Goal: Complete application form

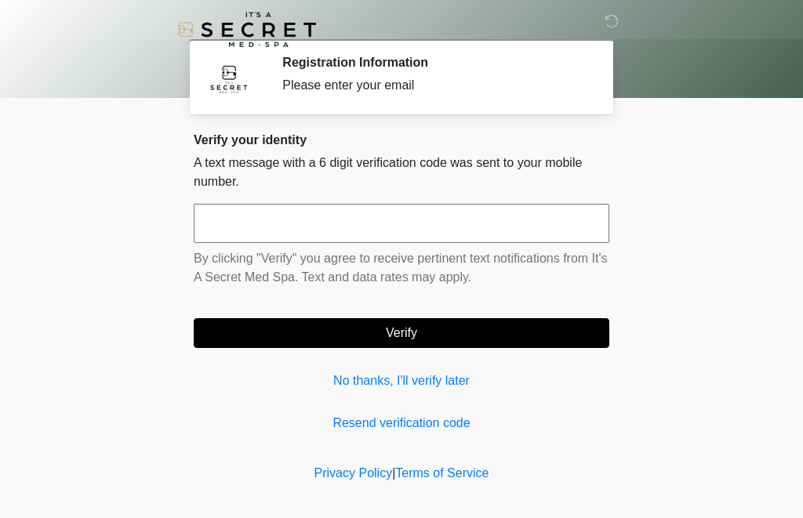
click at [425, 216] on input "text" at bounding box center [402, 223] width 416 height 39
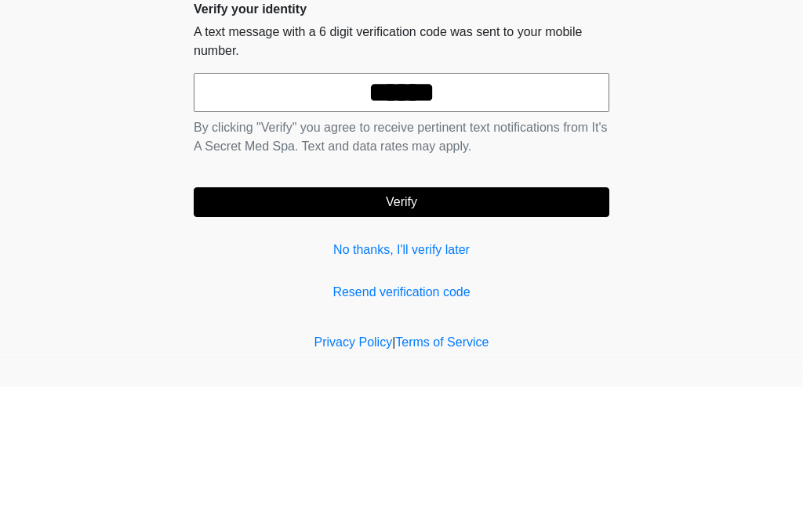
type input "******"
click at [745, 85] on body "‎ ‎ Registration Information Please enter your email Please connect to Wi-Fi no…" at bounding box center [401, 259] width 803 height 518
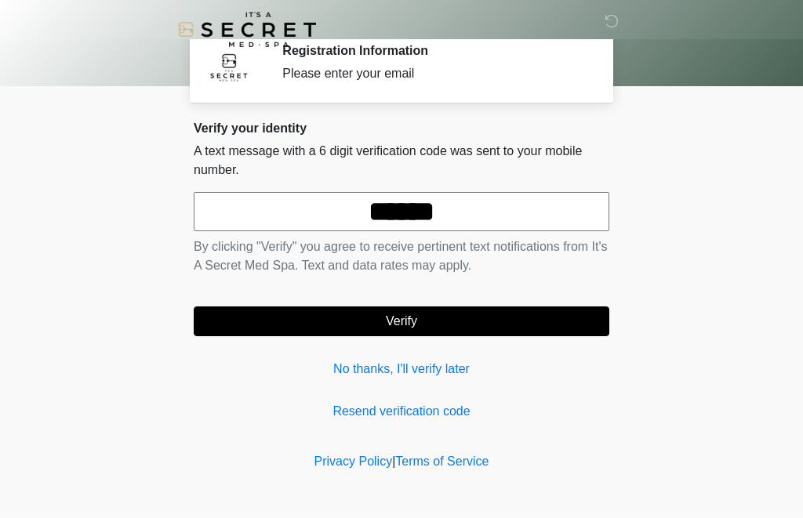
click at [400, 325] on button "Verify" at bounding box center [402, 322] width 416 height 30
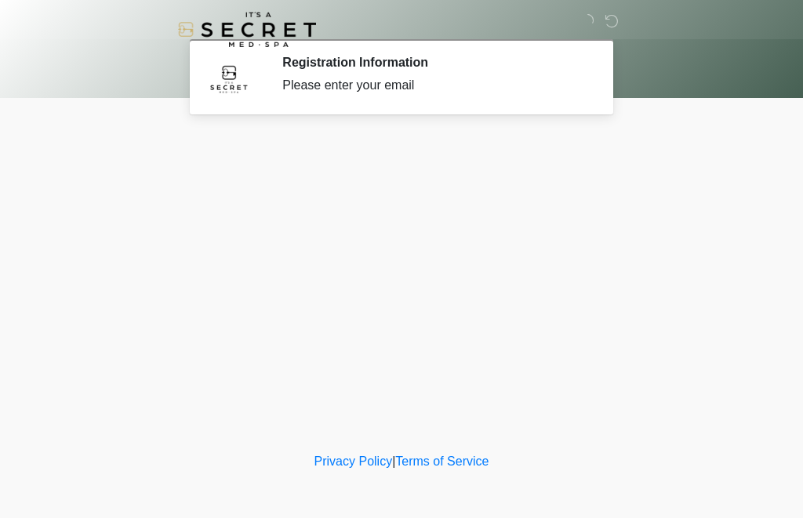
scroll to position [0, 0]
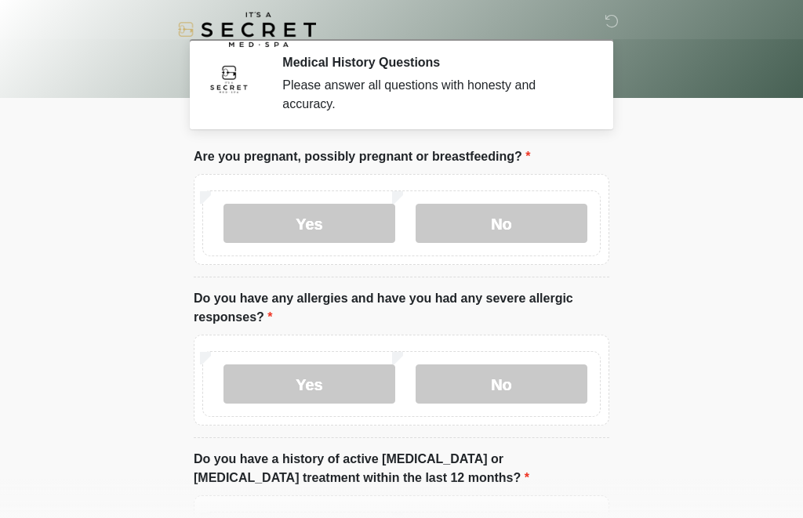
click at [518, 212] on label "No" at bounding box center [502, 223] width 172 height 39
click at [532, 379] on label "No" at bounding box center [502, 384] width 172 height 39
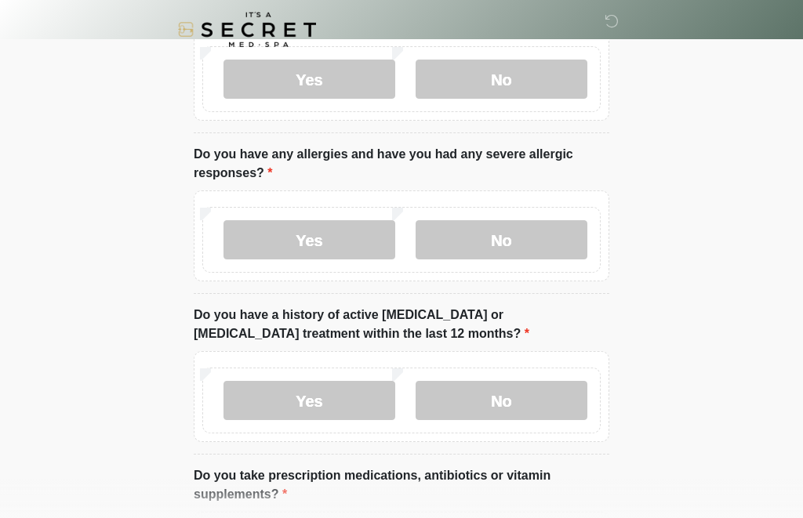
scroll to position [151, 0]
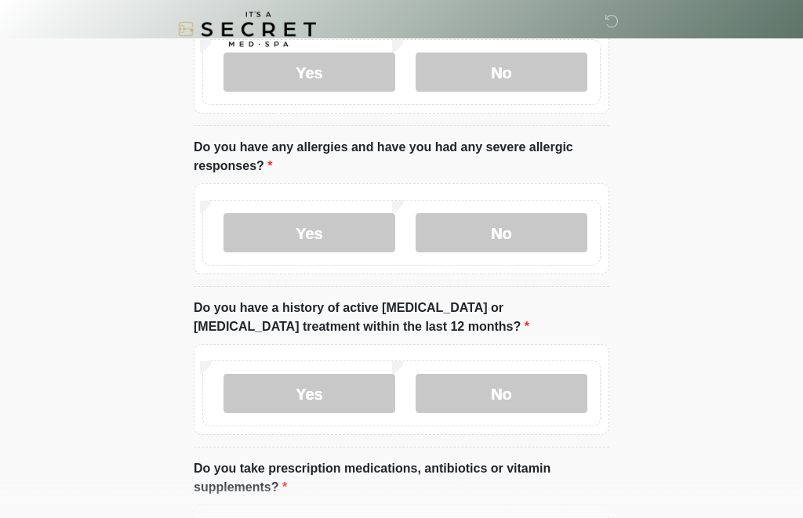
click at [543, 394] on label "No" at bounding box center [502, 394] width 172 height 39
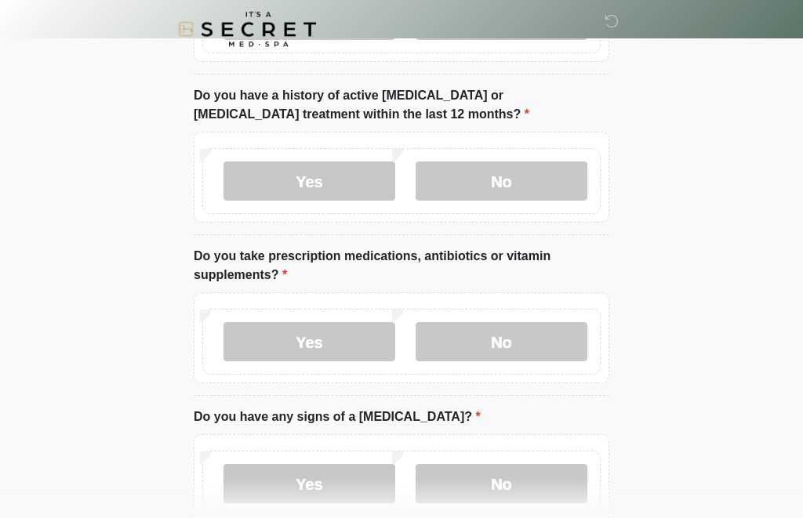
scroll to position [365, 0]
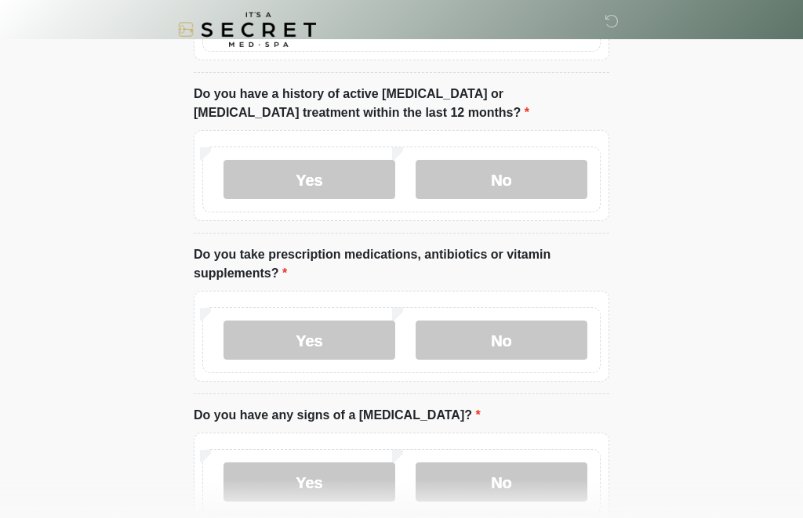
click at [523, 332] on label "No" at bounding box center [502, 340] width 172 height 39
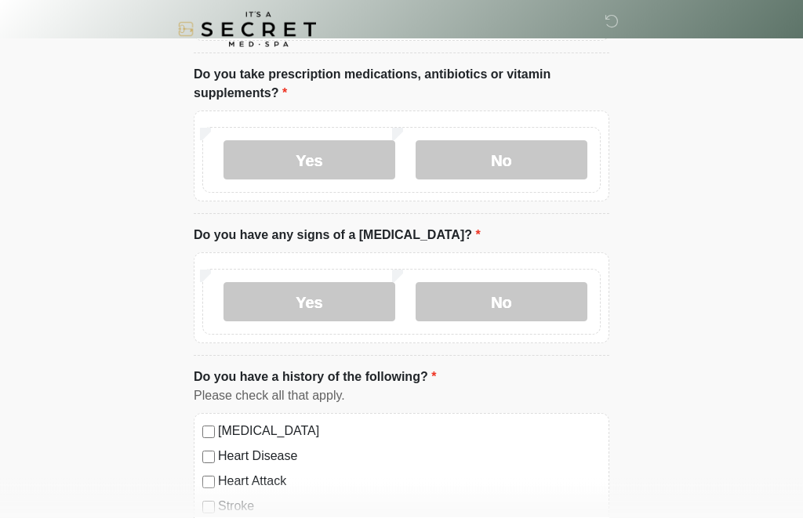
click at [562, 303] on label "No" at bounding box center [502, 302] width 172 height 39
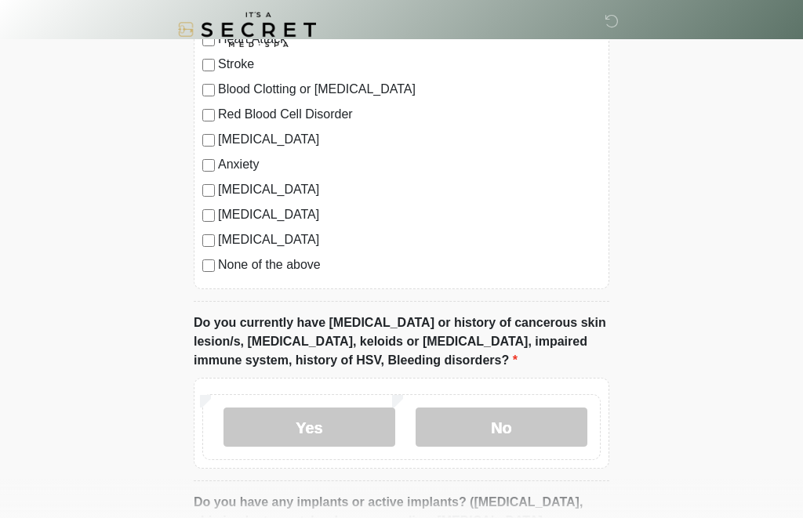
scroll to position [990, 0]
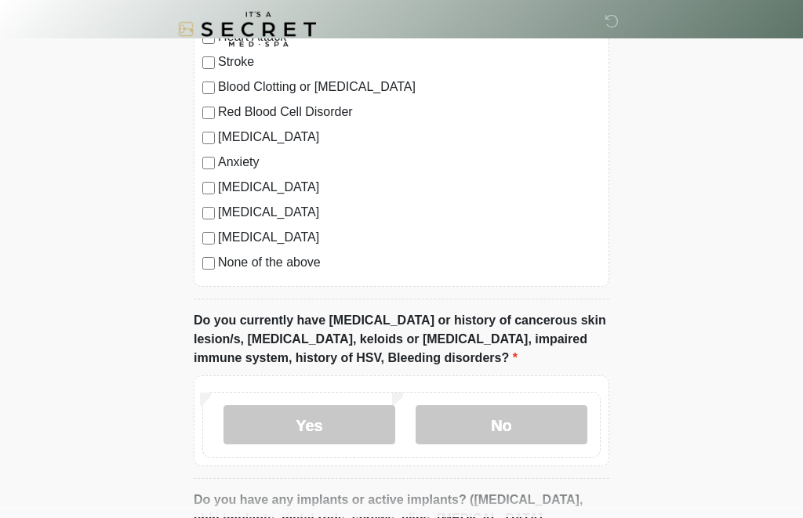
click at [531, 420] on label "No" at bounding box center [502, 425] width 172 height 39
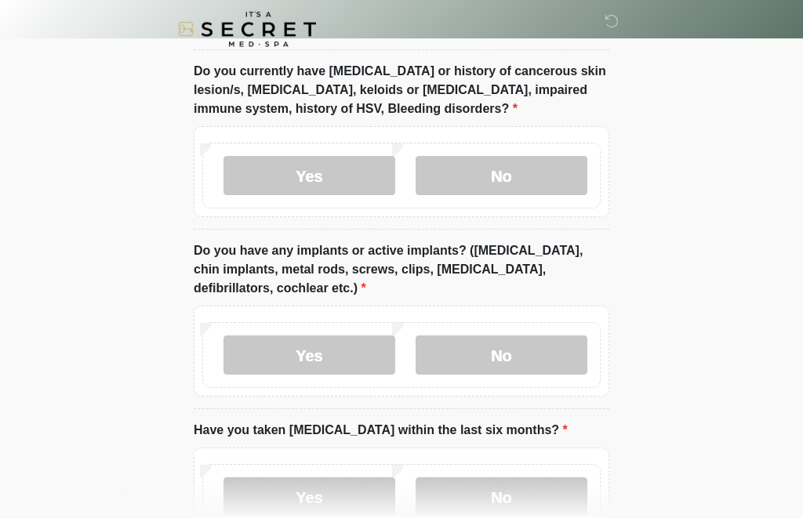
scroll to position [1257, 0]
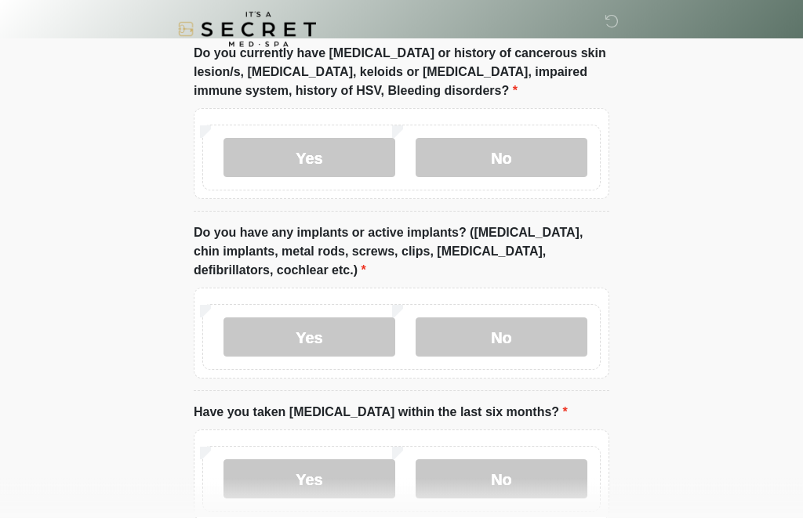
click at [549, 332] on label "No" at bounding box center [502, 337] width 172 height 39
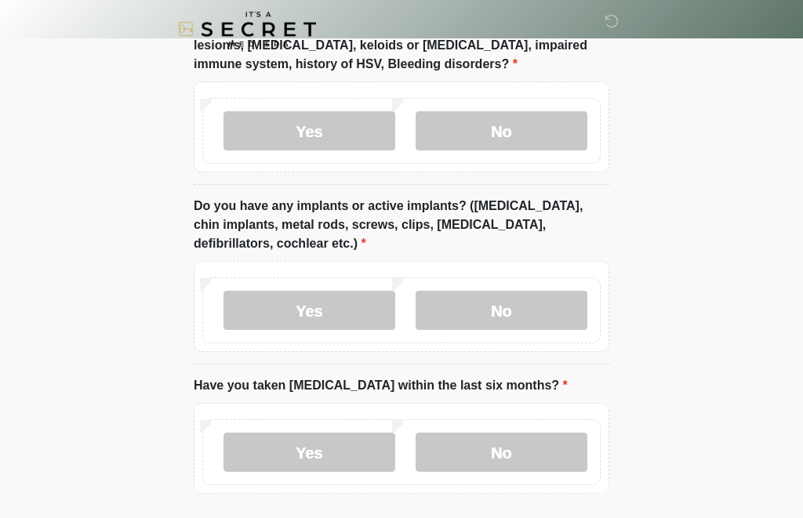
scroll to position [1347, 0]
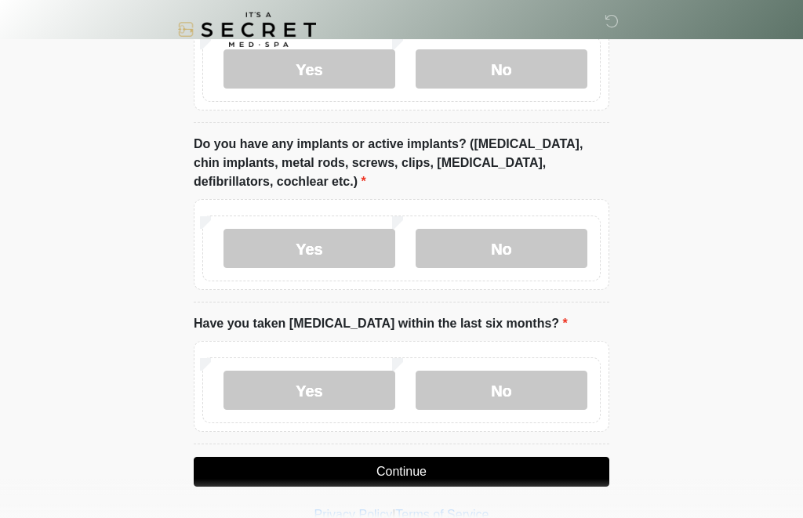
click at [541, 389] on label "No" at bounding box center [502, 390] width 172 height 39
click at [514, 467] on button "Continue" at bounding box center [402, 472] width 416 height 30
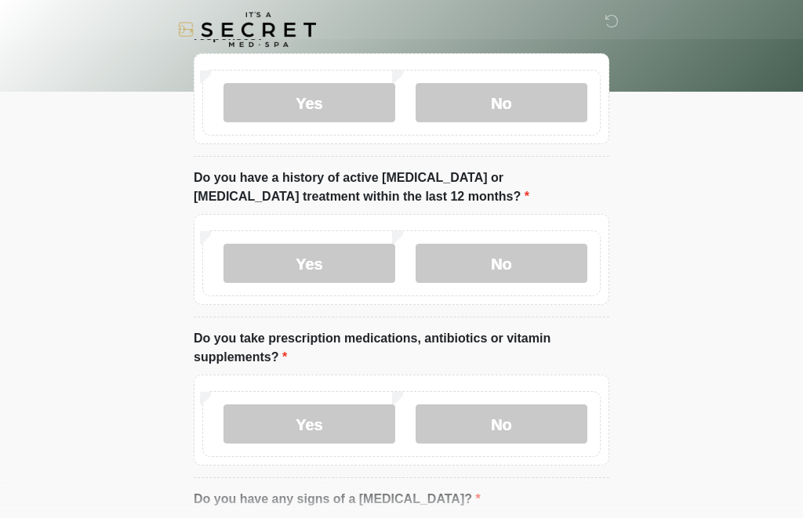
scroll to position [0, 0]
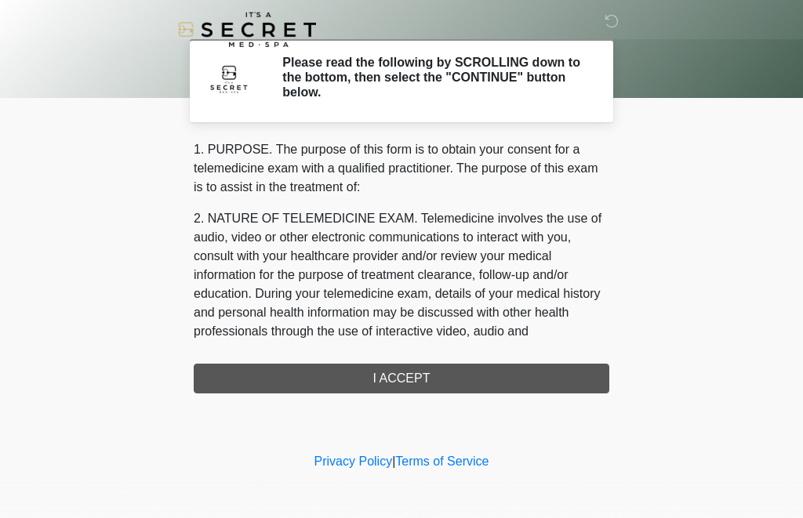
click at [498, 371] on div "1. PURPOSE. The purpose of this form is to obtain your consent for a telemedici…" at bounding box center [402, 266] width 416 height 253
click at [434, 377] on div "1. PURPOSE. The purpose of this form is to obtain your consent for a telemedici…" at bounding box center [402, 266] width 416 height 253
click at [398, 366] on div "1. PURPOSE. The purpose of this form is to obtain your consent for a telemedici…" at bounding box center [402, 266] width 416 height 253
click at [397, 365] on div "1. PURPOSE. The purpose of this form is to obtain your consent for a telemedici…" at bounding box center [402, 266] width 416 height 253
click at [416, 369] on div "1. PURPOSE. The purpose of this form is to obtain your consent for a telemedici…" at bounding box center [402, 266] width 416 height 253
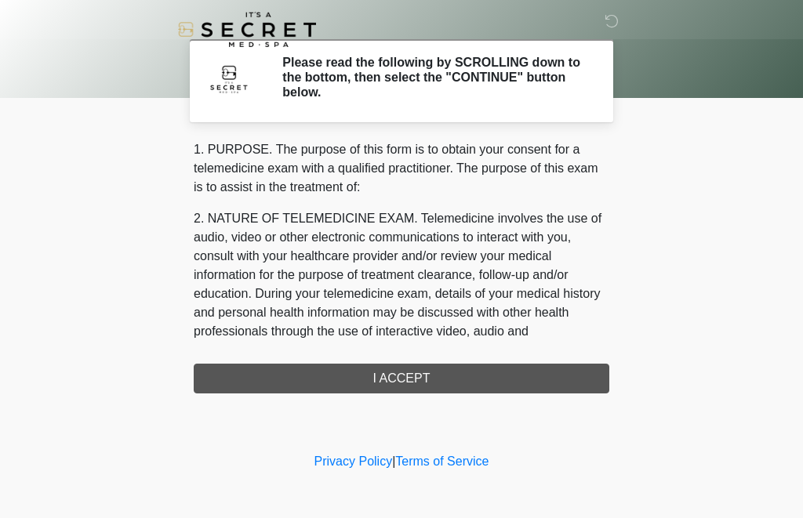
click at [509, 67] on h2 "Please read the following by SCROLLING down to the bottom, then select the "CON…" at bounding box center [434, 77] width 304 height 45
click at [419, 380] on div "1. PURPOSE. The purpose of this form is to obtain your consent for a telemedici…" at bounding box center [402, 266] width 416 height 253
click at [467, 458] on link "Terms of Service" at bounding box center [441, 461] width 93 height 13
click at [430, 366] on div "1. PURPOSE. The purpose of this form is to obtain your consent for a telemedici…" at bounding box center [402, 266] width 416 height 253
click at [415, 380] on div "1. PURPOSE. The purpose of this form is to obtain your consent for a telemedici…" at bounding box center [402, 266] width 416 height 253
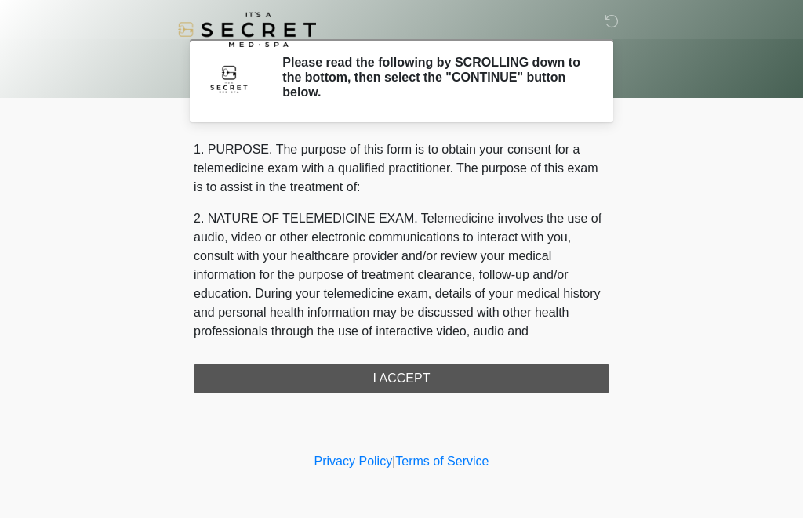
click at [425, 373] on div "1. PURPOSE. The purpose of this form is to obtain your consent for a telemedici…" at bounding box center [402, 266] width 416 height 253
click at [398, 382] on div "1. PURPOSE. The purpose of this form is to obtain your consent for a telemedici…" at bounding box center [402, 266] width 416 height 253
click at [587, 285] on p "2. NATURE OF TELEMEDICINE EXAM. Telemedicine involves the use of audio, video o…" at bounding box center [402, 293] width 416 height 169
click at [417, 373] on div "1. PURPOSE. The purpose of this form is to obtain your consent for a telemedici…" at bounding box center [402, 266] width 416 height 253
click at [398, 379] on div "1. PURPOSE. The purpose of this form is to obtain your consent for a telemedici…" at bounding box center [402, 266] width 416 height 253
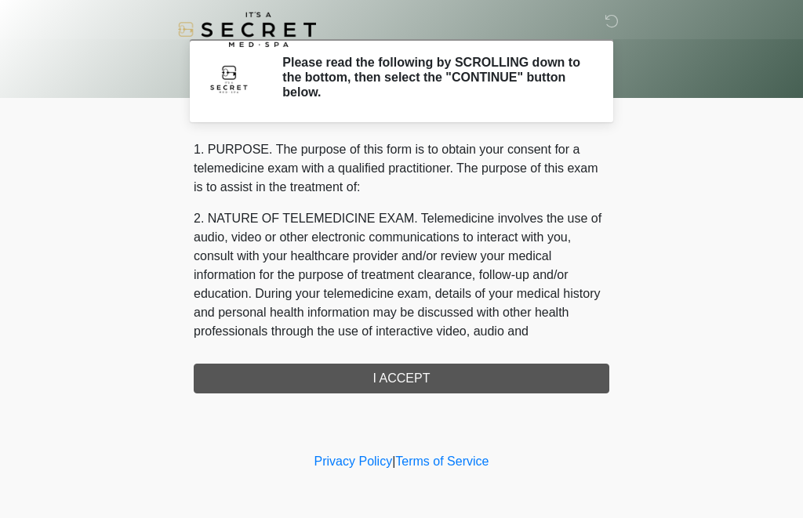
click at [415, 379] on div "1. PURPOSE. The purpose of this form is to obtain your consent for a telemedici…" at bounding box center [402, 266] width 416 height 253
click at [345, 463] on link "Privacy Policy" at bounding box center [353, 461] width 78 height 13
click at [405, 376] on div "1. PURPOSE. The purpose of this form is to obtain your consent for a telemedici…" at bounding box center [402, 266] width 416 height 253
click at [395, 383] on div "1. PURPOSE. The purpose of this form is to obtain your consent for a telemedici…" at bounding box center [402, 266] width 416 height 253
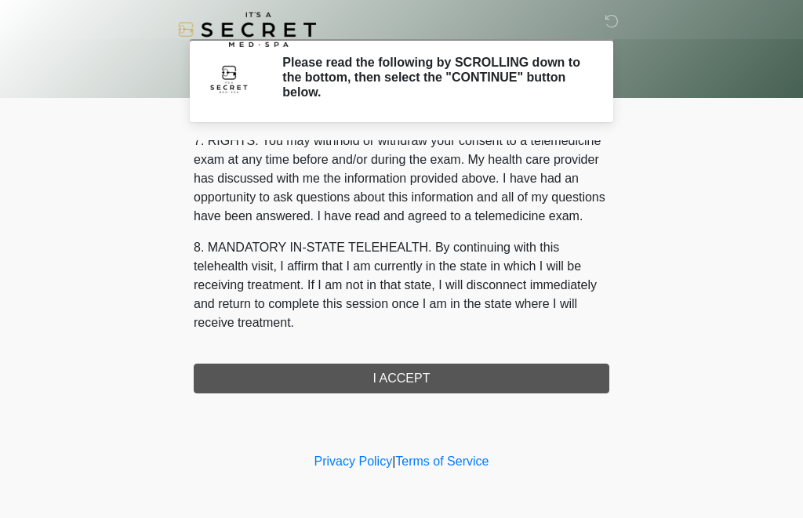
click at [400, 383] on button "I ACCEPT" at bounding box center [402, 379] width 416 height 30
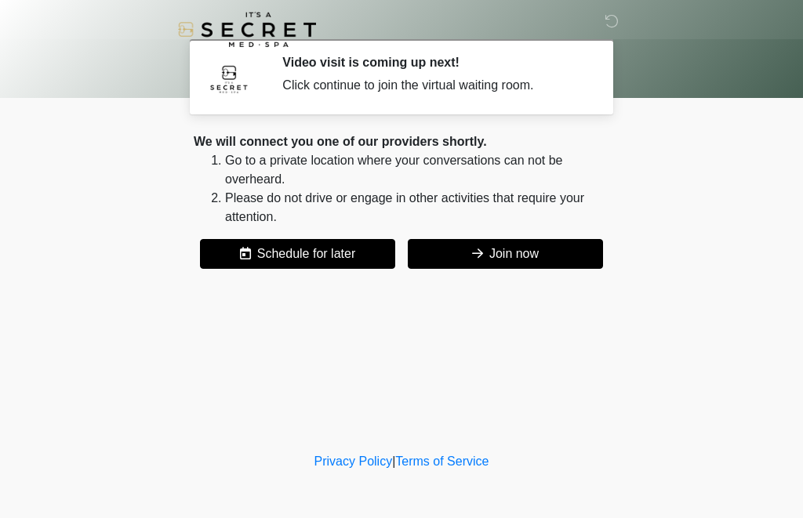
click at [524, 249] on button "Join now" at bounding box center [505, 254] width 195 height 30
